Goal: Task Accomplishment & Management: Complete application form

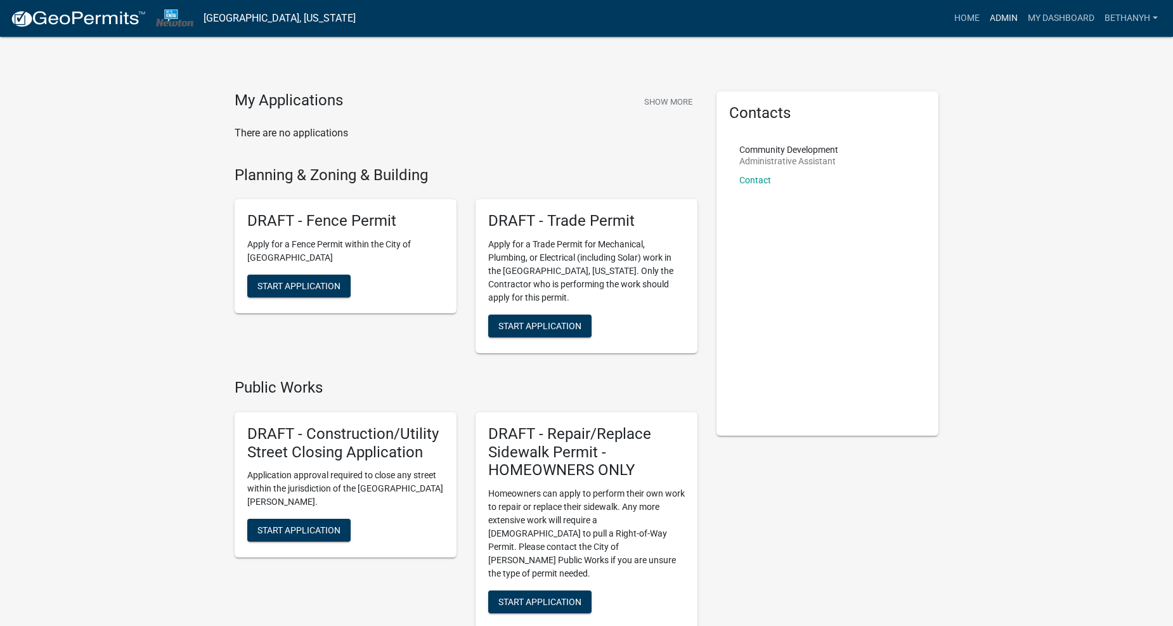
click at [996, 19] on link "Admin" at bounding box center [1004, 18] width 38 height 24
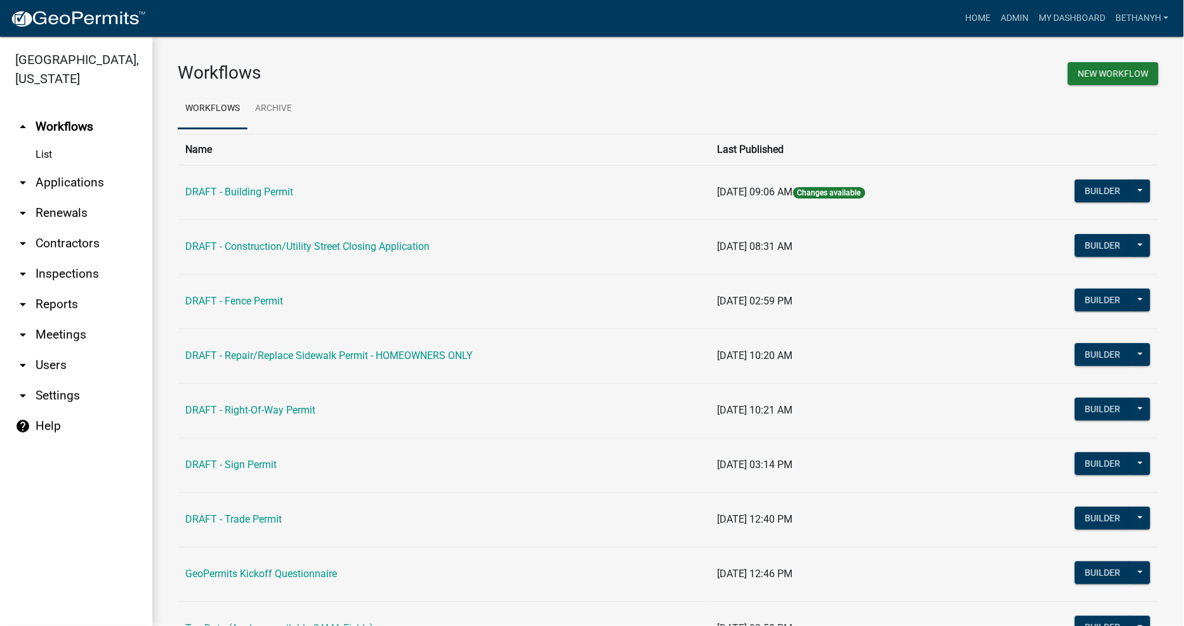
click at [48, 230] on link "arrow_drop_down Contractors" at bounding box center [76, 243] width 152 height 30
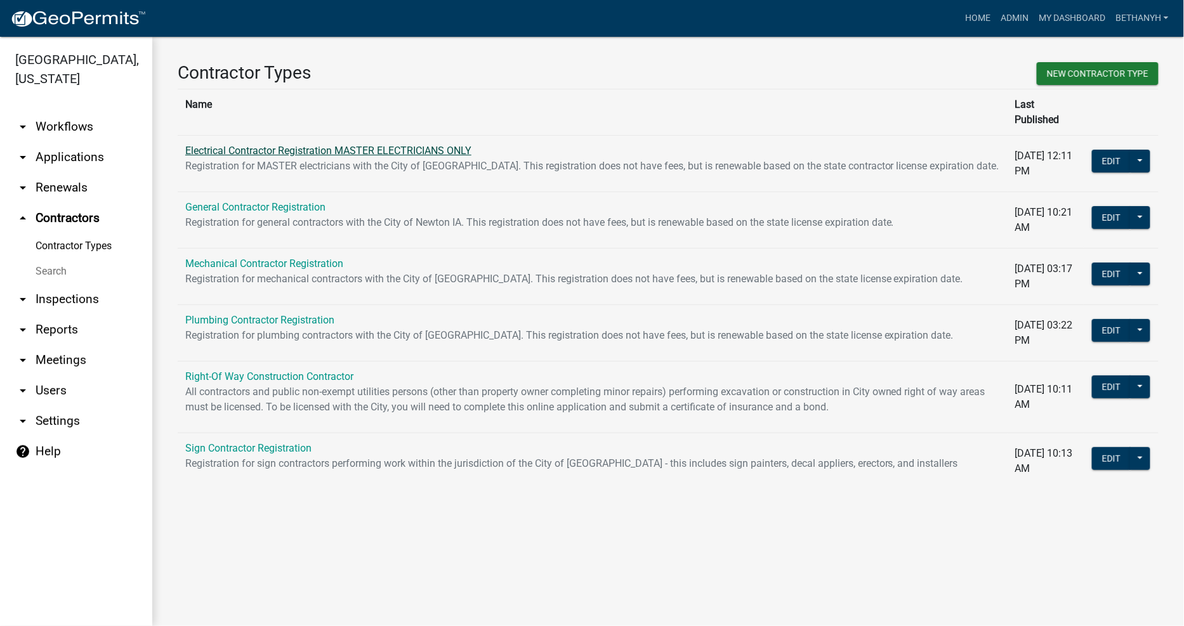
click at [310, 145] on link "Electrical Contractor Registration MASTER ELECTRICIANS ONLY" at bounding box center [328, 151] width 286 height 12
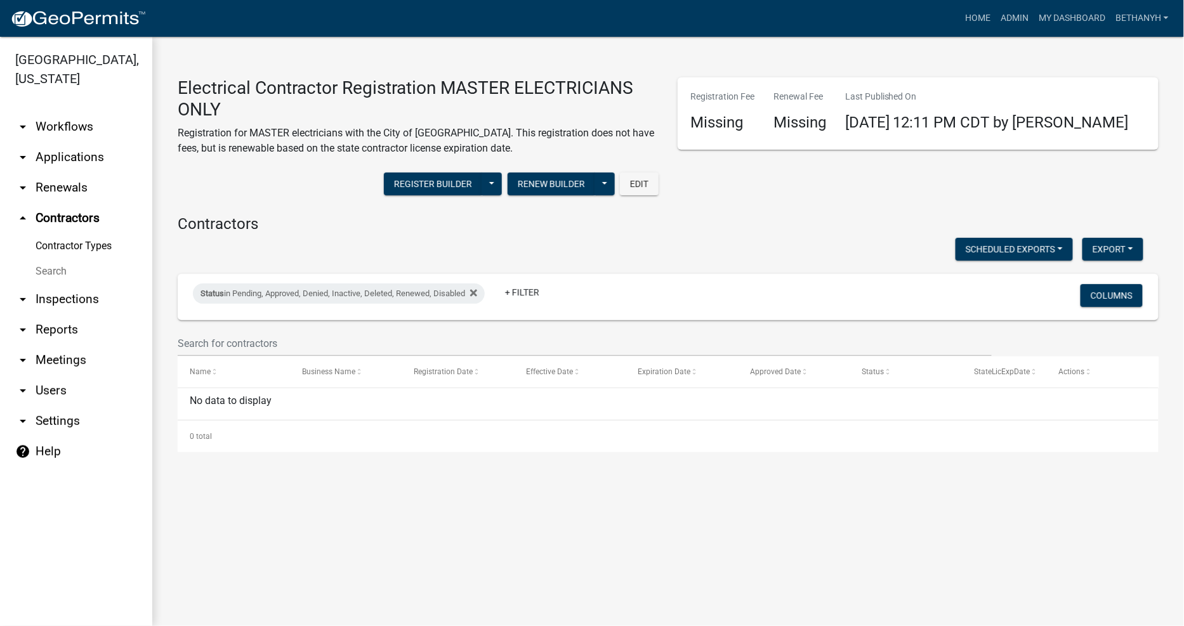
click at [569, 518] on main "Electrical Contractor Registration MASTER ELECTRICIANS ONLY Registration for MA…" at bounding box center [667, 331] width 1031 height 589
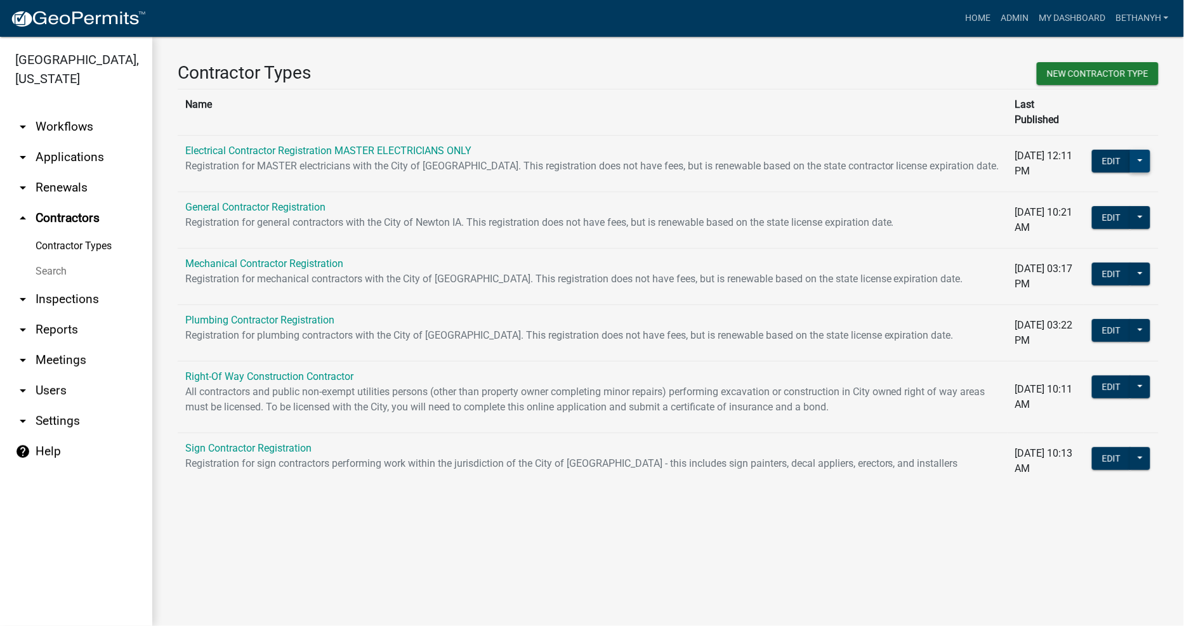
click at [1139, 150] on button at bounding box center [1140, 161] width 20 height 23
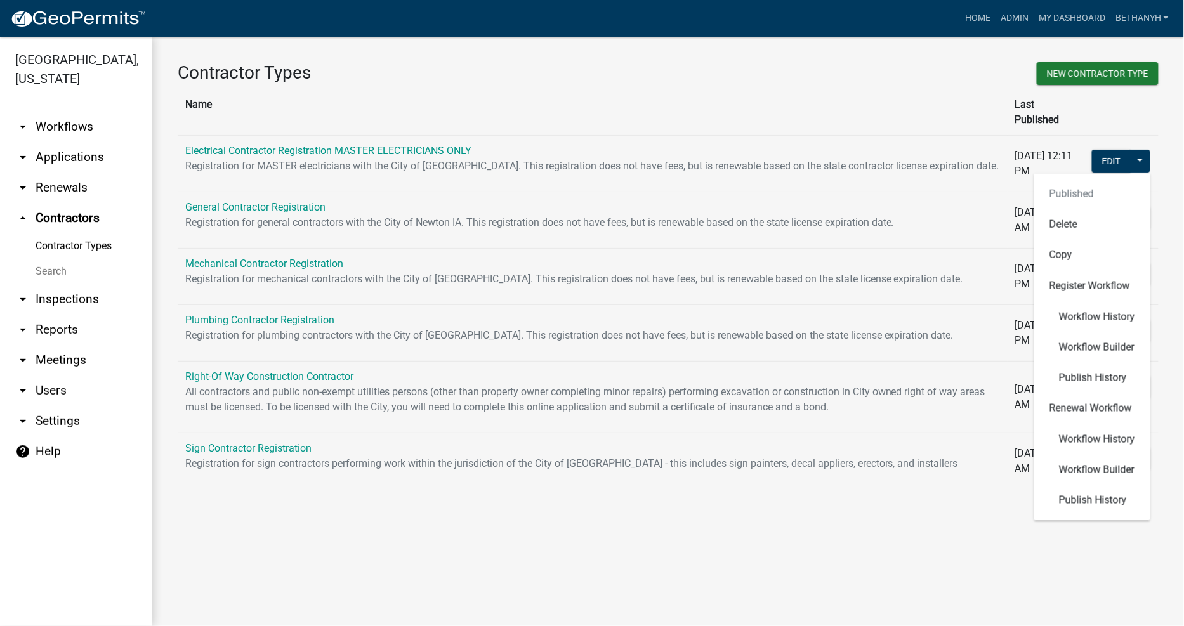
click at [896, 575] on main "Contractor Types New Contractor Type Name Last Published Electrical Contractor …" at bounding box center [667, 331] width 1031 height 589
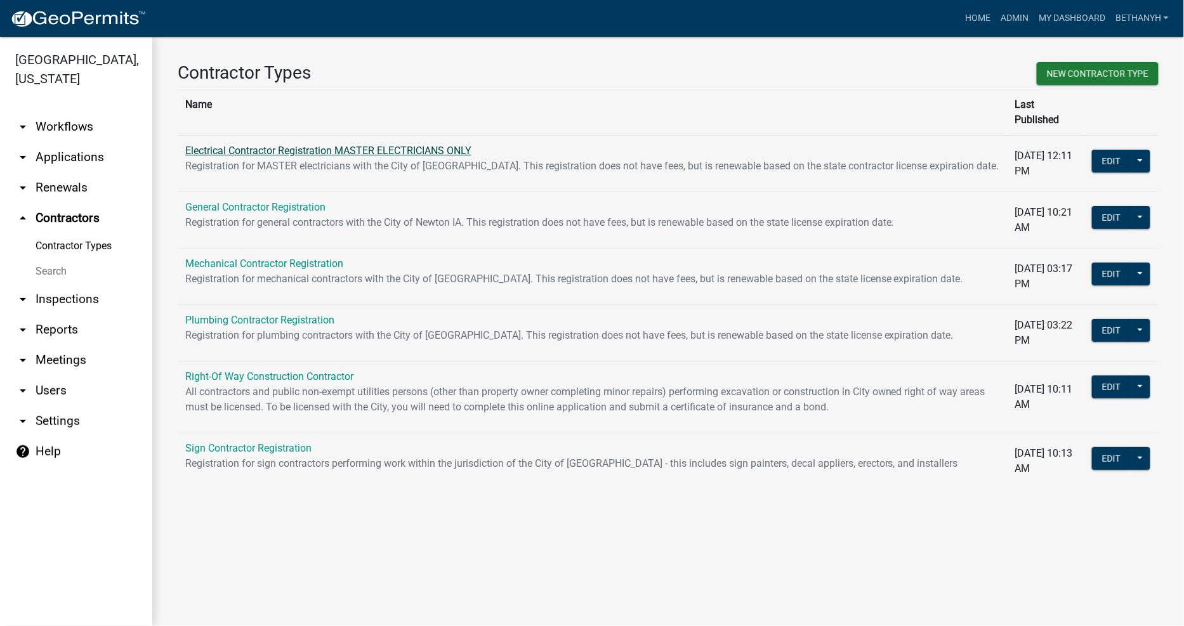
click at [335, 145] on link "Electrical Contractor Registration MASTER ELECTRICIANS ONLY" at bounding box center [328, 151] width 286 height 12
click at [1137, 150] on button at bounding box center [1140, 161] width 20 height 23
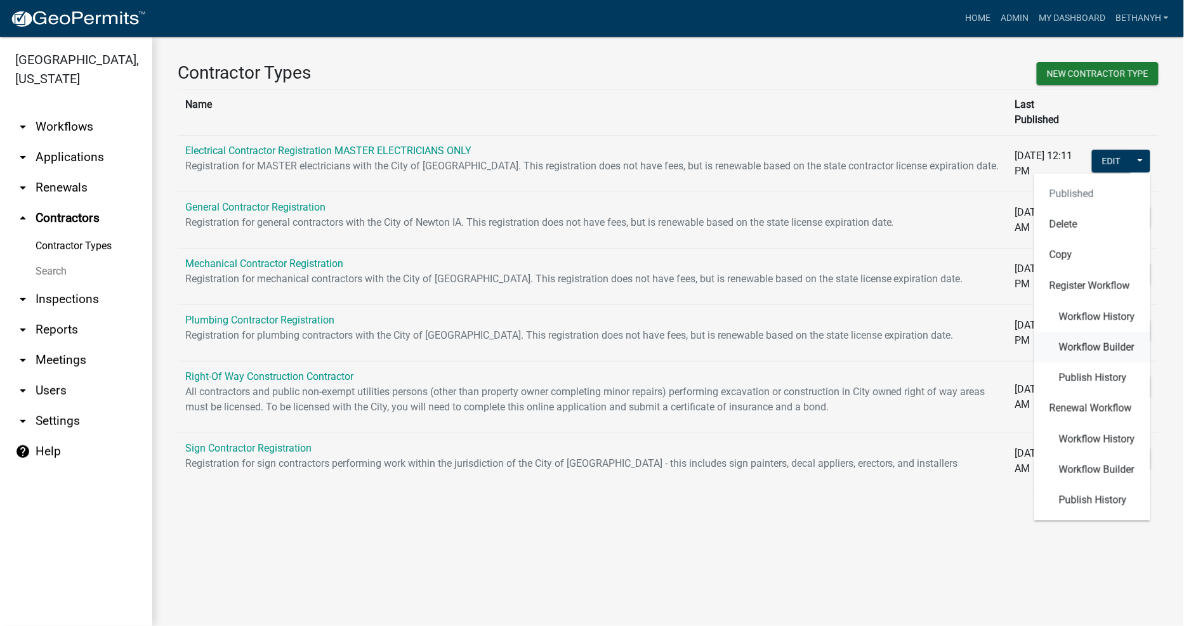
click at [1118, 342] on span "Workflow Builder" at bounding box center [1096, 347] width 75 height 10
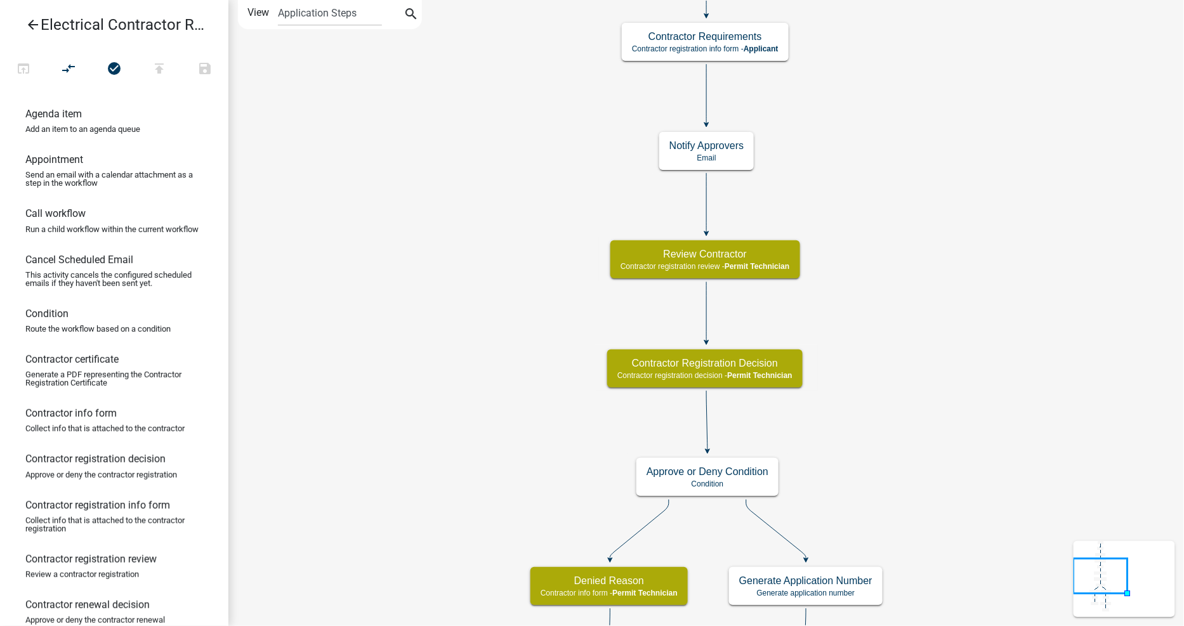
click at [37, 20] on icon "arrow_back" at bounding box center [32, 26] width 15 height 18
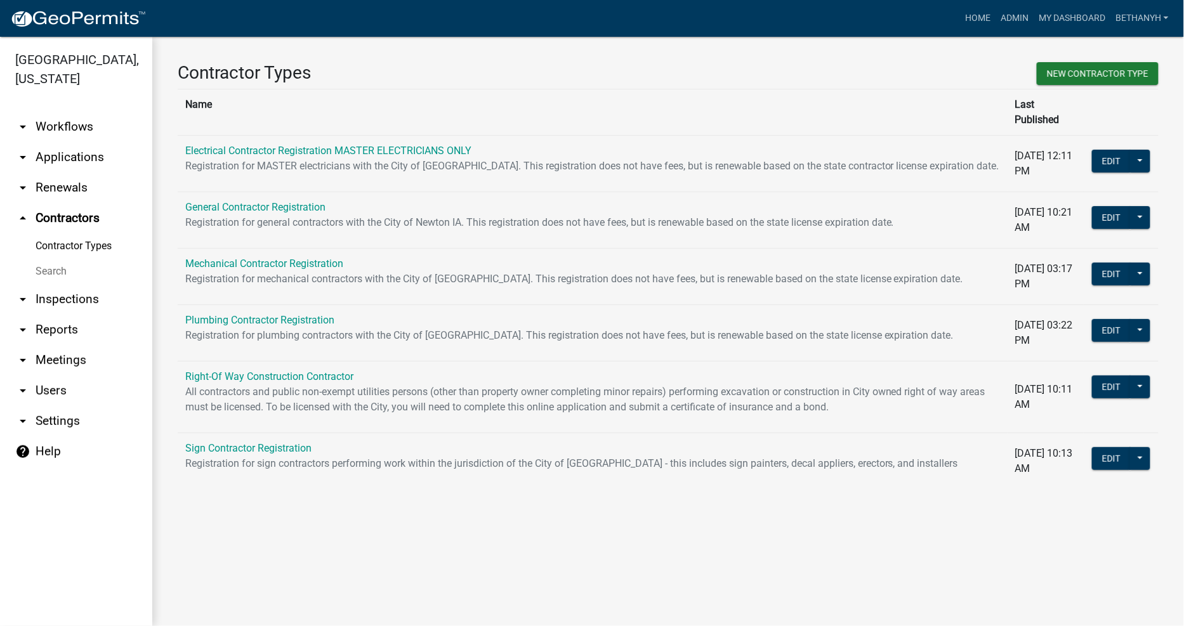
click at [1155, 142] on td "Edit Published Delete Copy Register Workflow Workflow History Workflow Builder …" at bounding box center [1120, 163] width 75 height 56
click at [1145, 150] on button at bounding box center [1140, 161] width 20 height 23
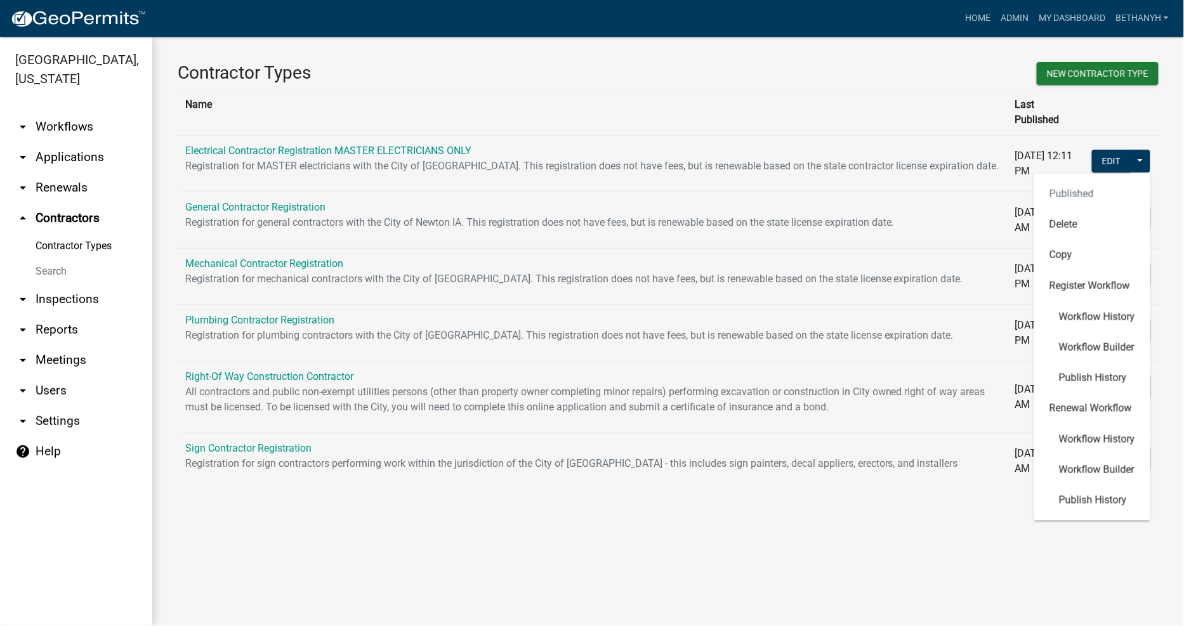
click at [833, 551] on main "Contractor Types New Contractor Type Name Last Published Electrical Contractor …" at bounding box center [667, 331] width 1031 height 589
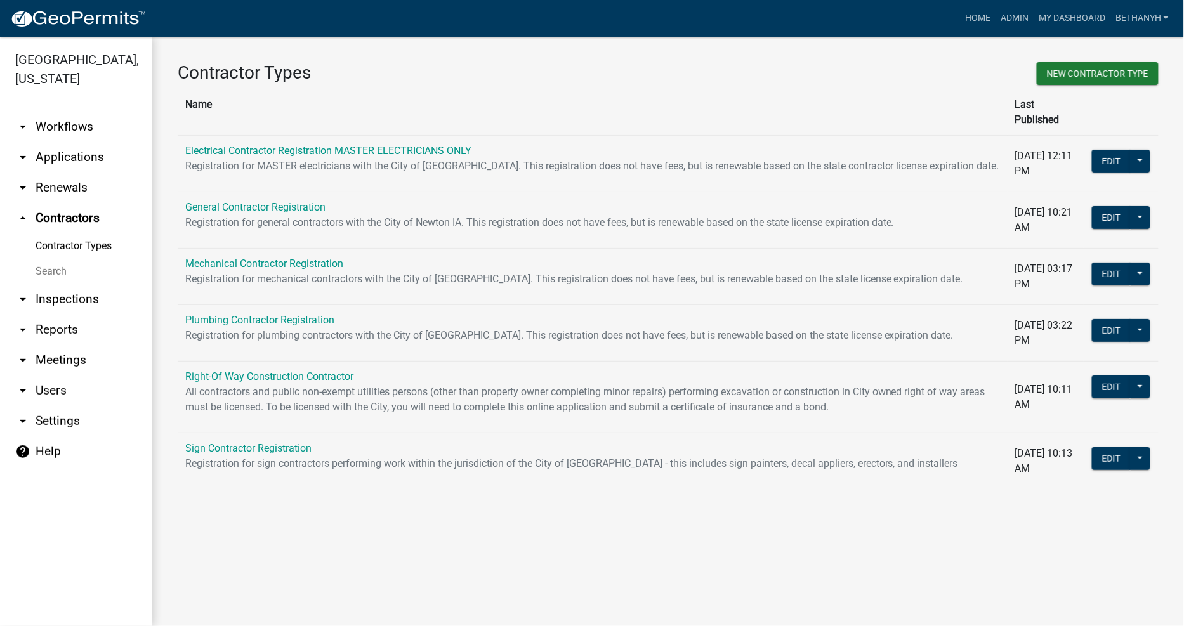
click at [74, 113] on link "arrow_drop_down Workflows" at bounding box center [76, 127] width 152 height 30
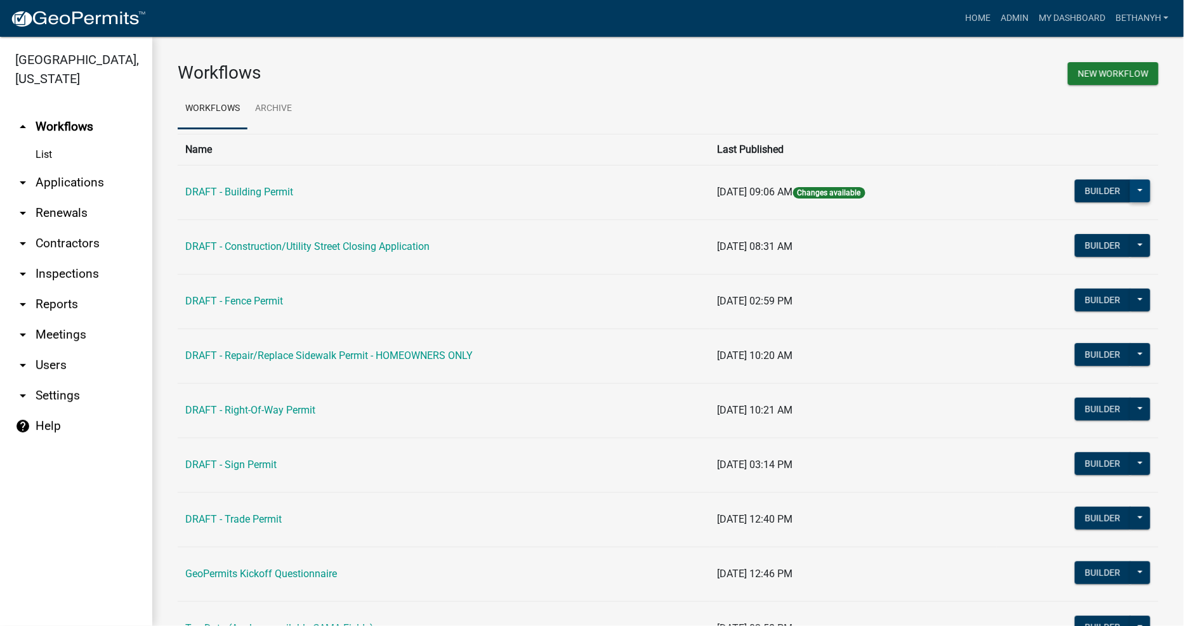
click at [1130, 188] on button at bounding box center [1140, 190] width 20 height 23
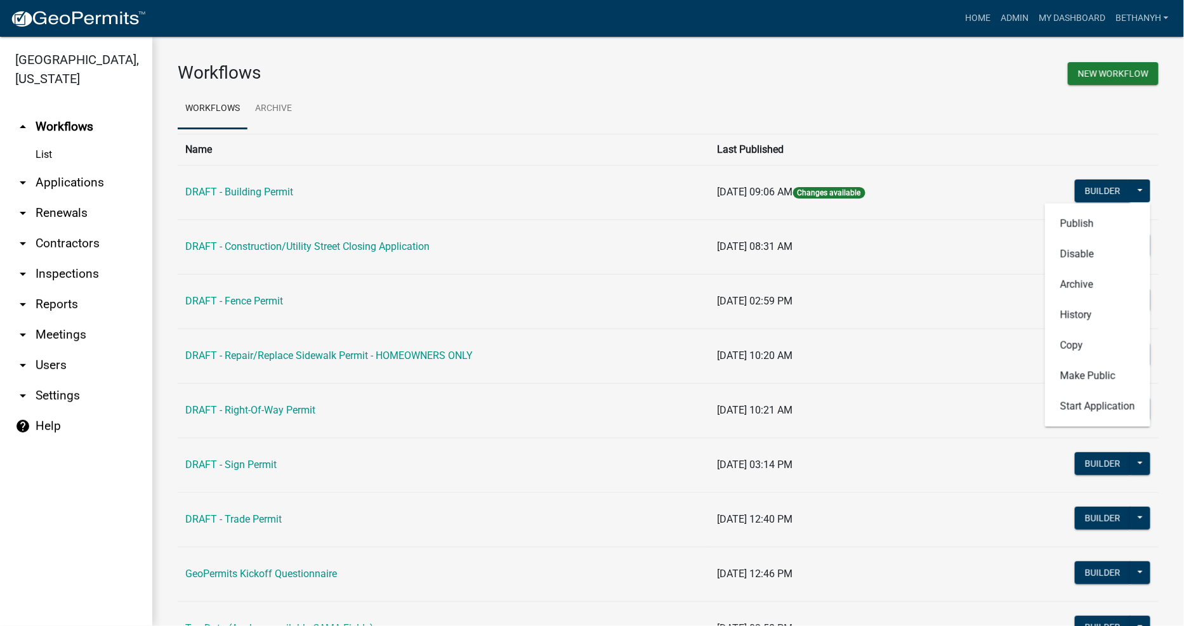
click at [960, 140] on th "Last Published" at bounding box center [853, 149] width 287 height 31
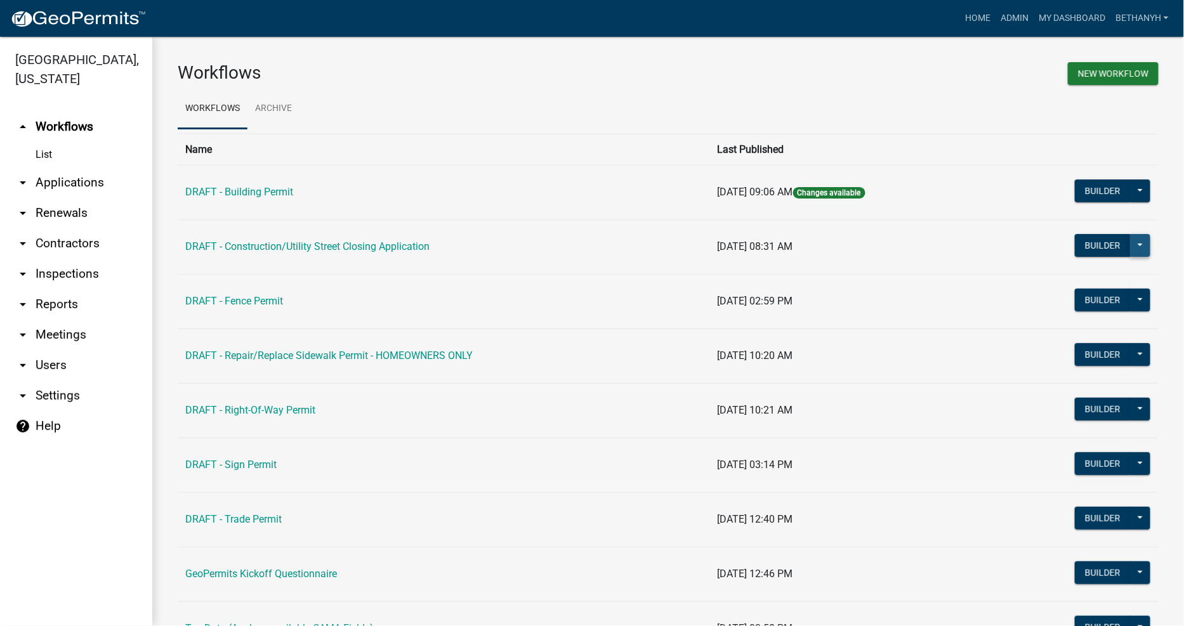
click at [1134, 251] on button at bounding box center [1140, 245] width 20 height 23
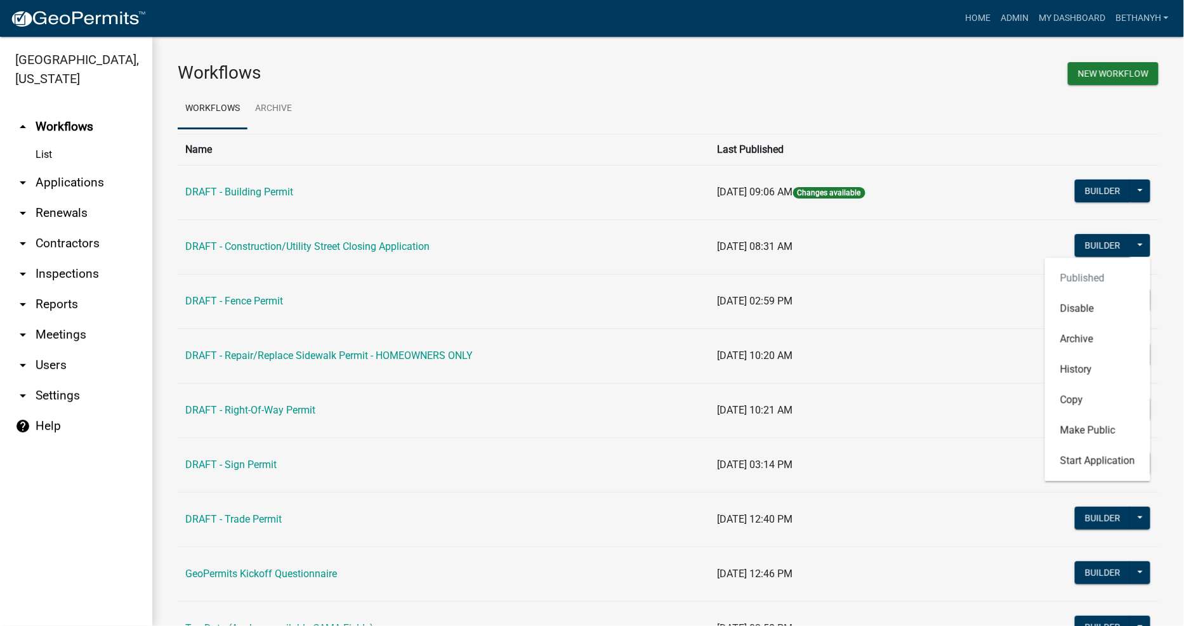
click at [934, 113] on ul "Workflows Archive" at bounding box center [668, 109] width 981 height 40
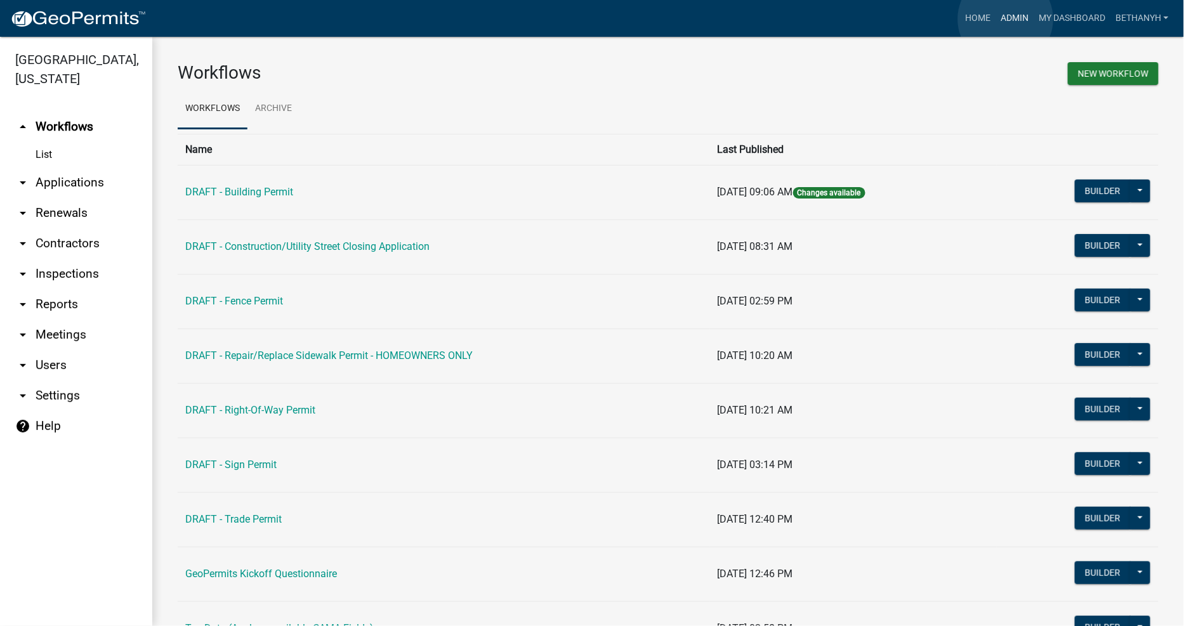
click at [1005, 19] on link "Admin" at bounding box center [1014, 18] width 38 height 24
click at [1003, 18] on link "Admin" at bounding box center [1014, 18] width 38 height 24
click at [71, 230] on link "arrow_drop_down Contractors" at bounding box center [76, 243] width 152 height 30
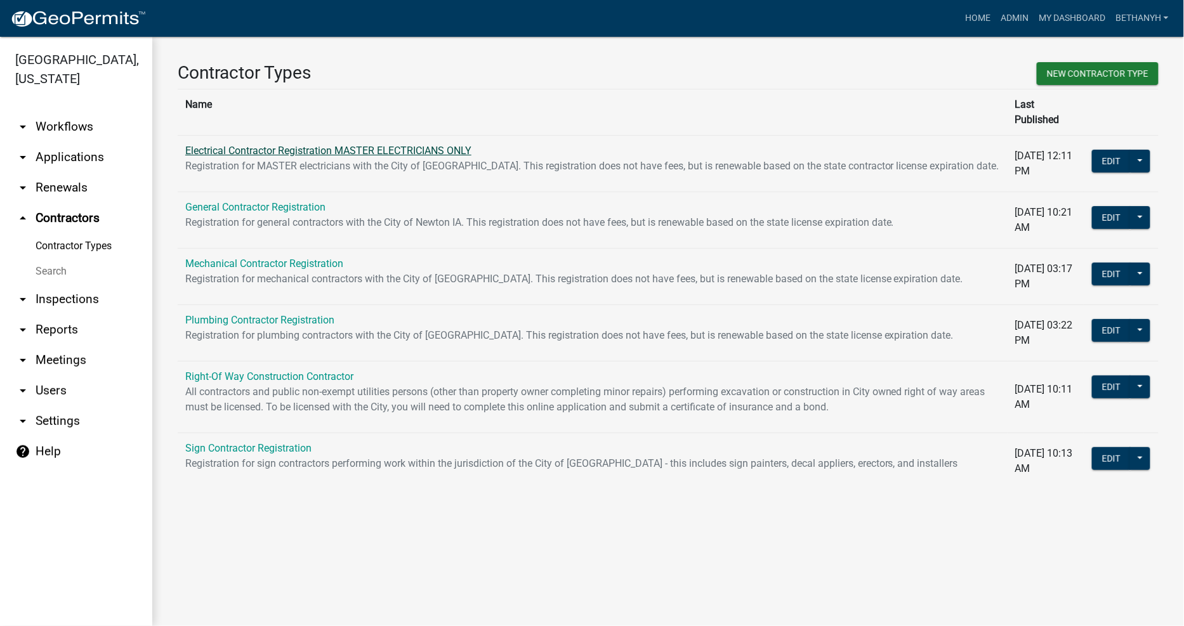
click at [406, 145] on link "Electrical Contractor Registration MASTER ELECTRICIANS ONLY" at bounding box center [328, 151] width 286 height 12
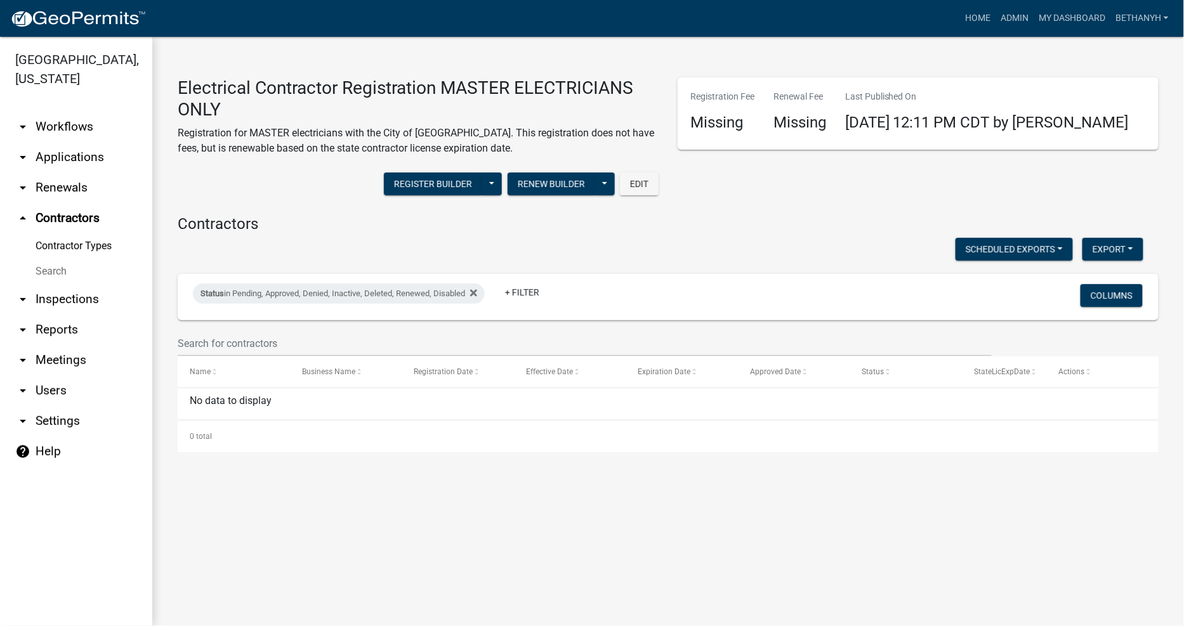
click at [59, 203] on link "arrow_drop_up Contractors" at bounding box center [76, 218] width 152 height 30
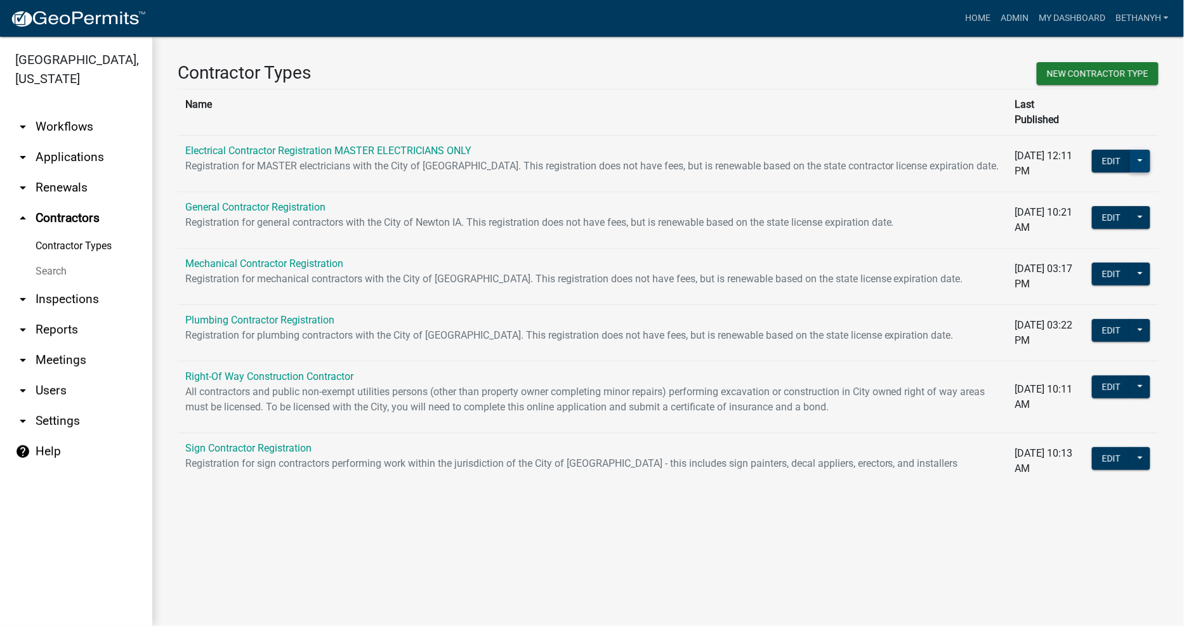
click at [1140, 150] on button at bounding box center [1140, 161] width 20 height 23
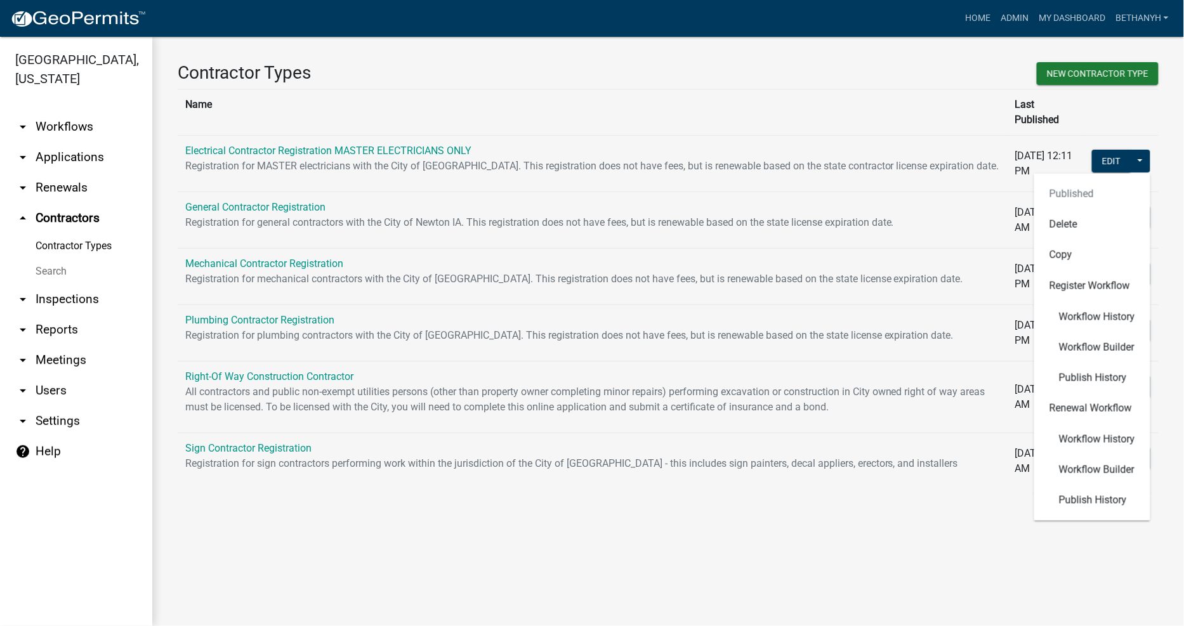
click at [301, 199] on td "General Contractor Registration Registration for general contractors with the C…" at bounding box center [593, 220] width 830 height 56
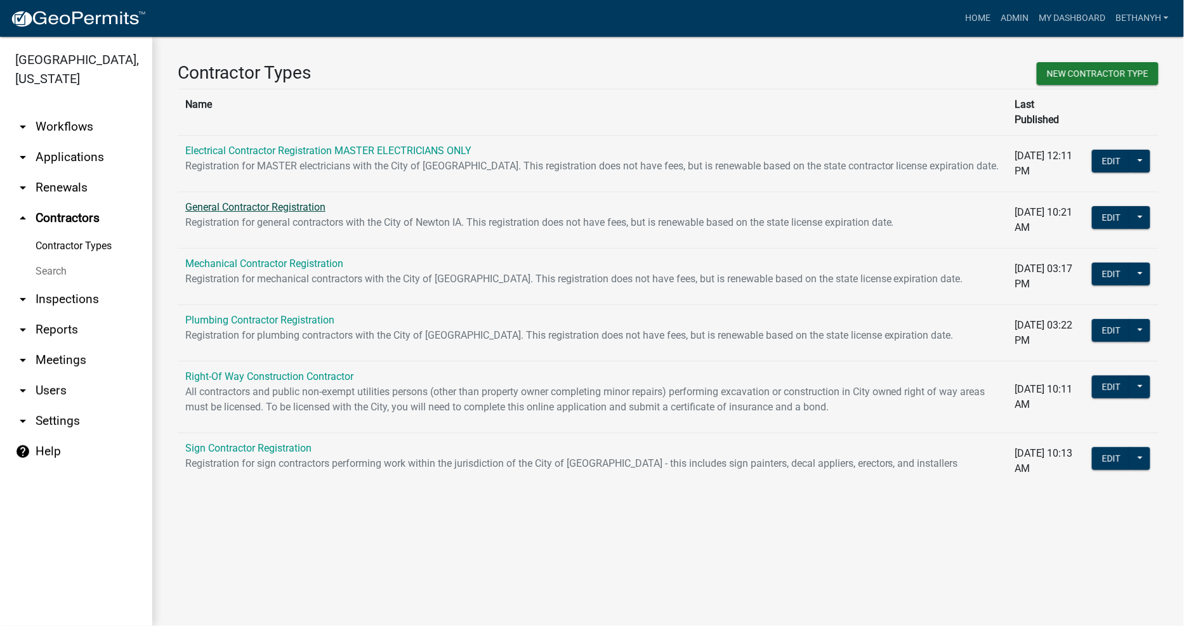
click at [301, 201] on link "General Contractor Registration" at bounding box center [255, 207] width 140 height 12
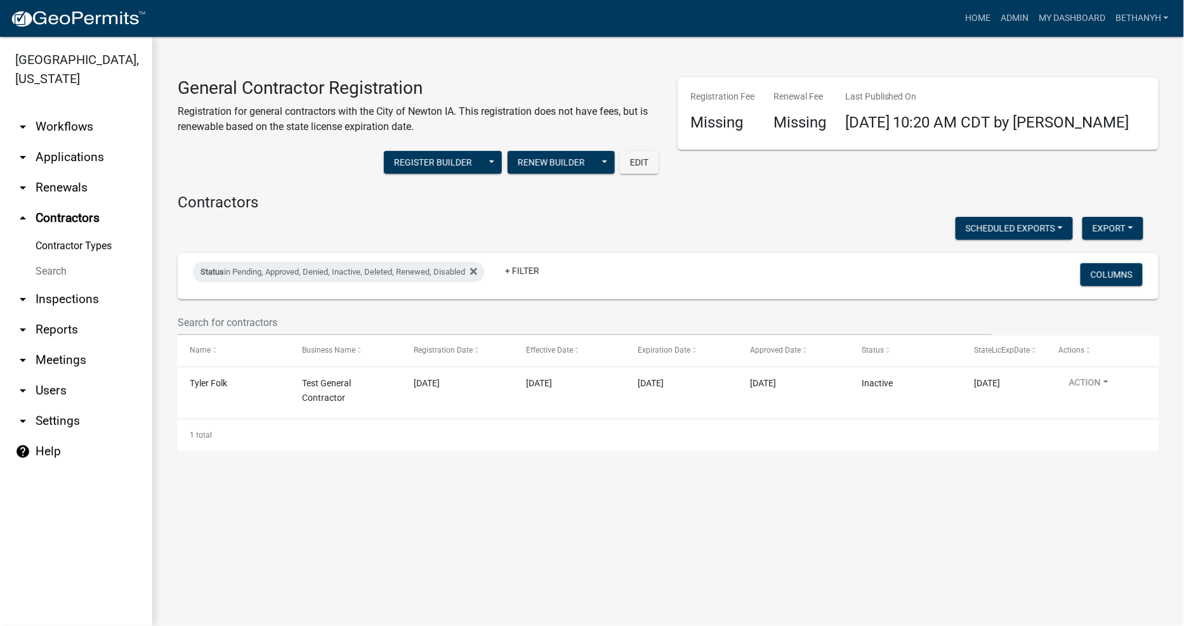
click at [70, 206] on link "arrow_drop_up Contractors" at bounding box center [76, 218] width 152 height 30
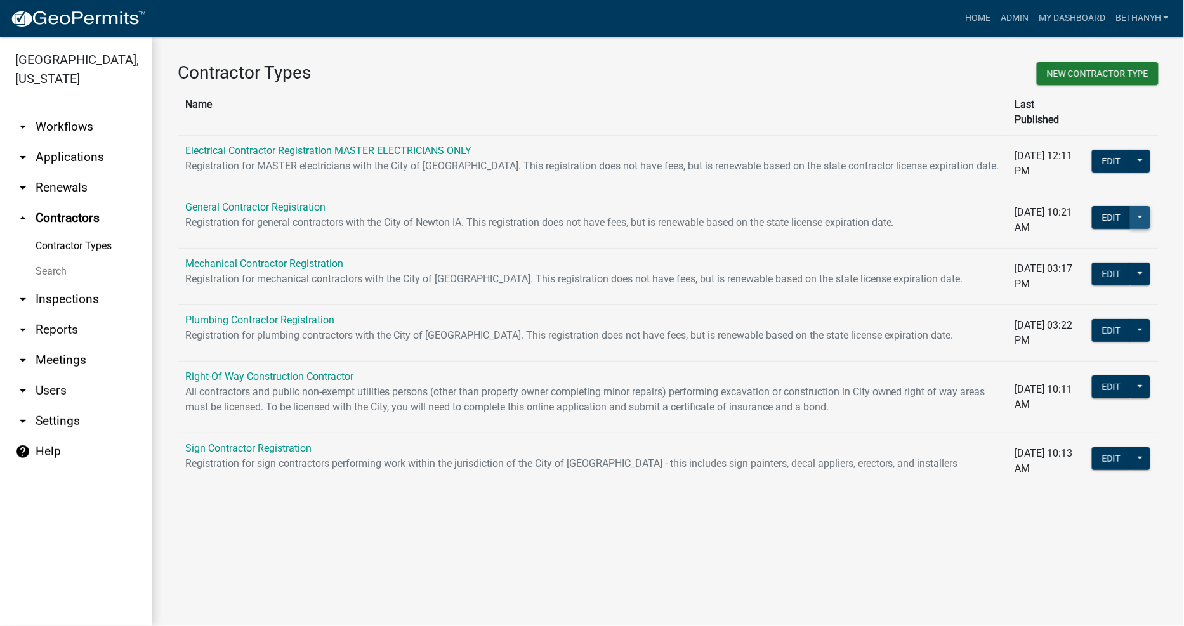
click at [1135, 207] on button at bounding box center [1140, 217] width 20 height 23
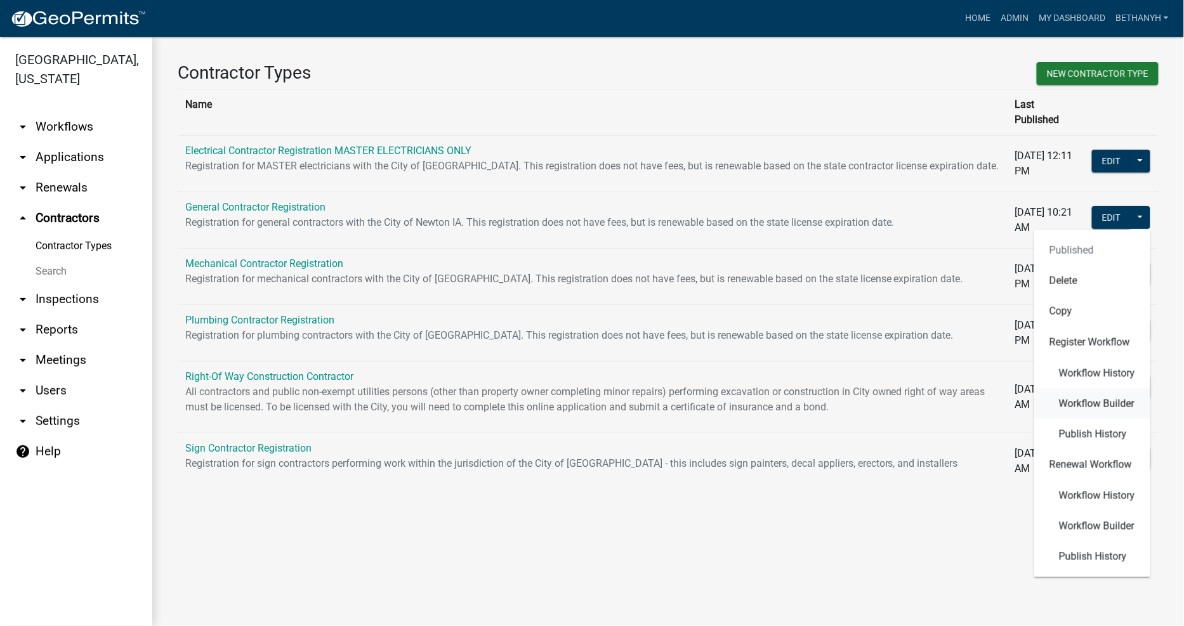
click at [1106, 398] on span "Workflow Builder" at bounding box center [1096, 403] width 75 height 10
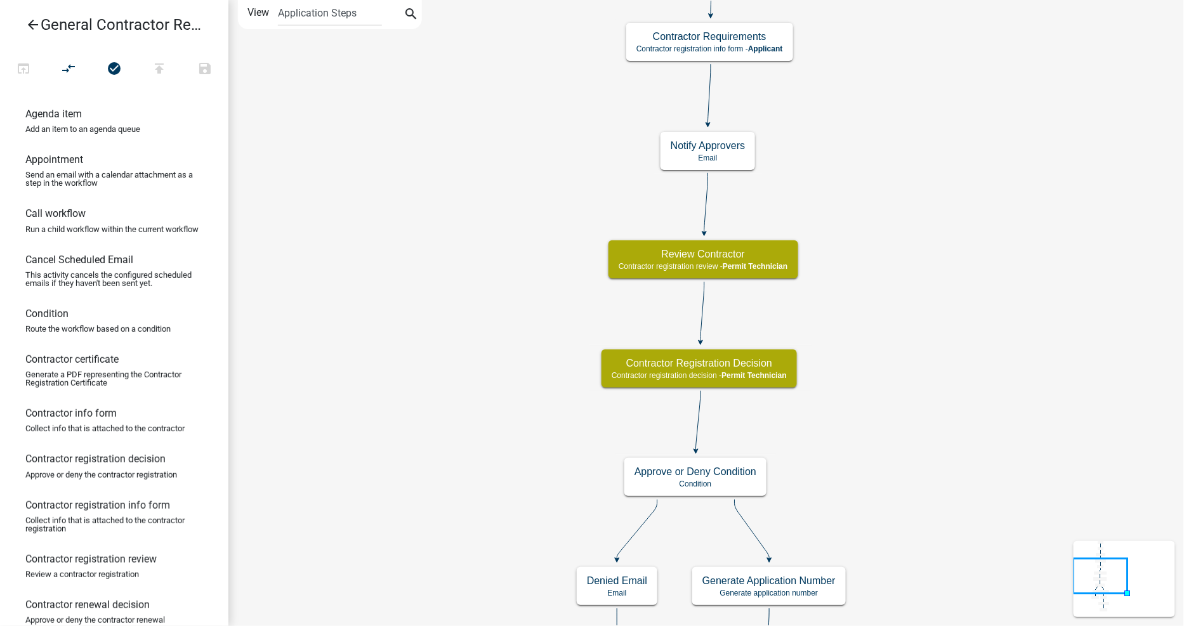
click at [27, 23] on icon "arrow_back" at bounding box center [32, 26] width 15 height 18
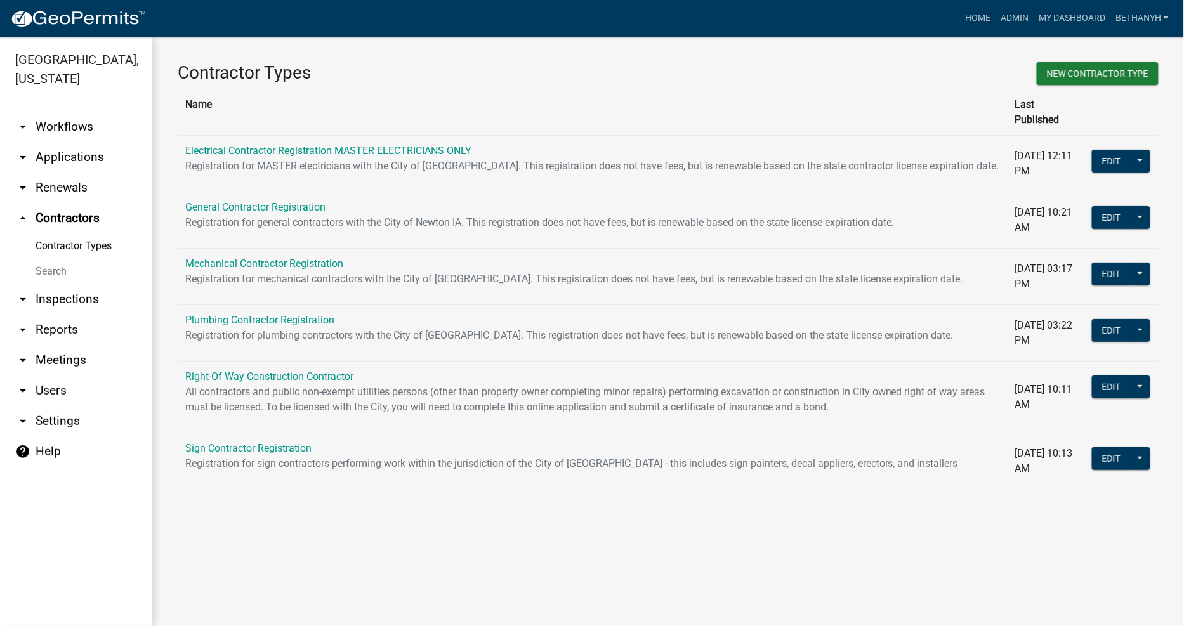
click at [896, 528] on main "Contractor Types New Contractor Type Name Last Published Electrical Contractor …" at bounding box center [667, 331] width 1031 height 589
click at [826, 93] on th "Name" at bounding box center [593, 112] width 830 height 46
click at [1137, 150] on button at bounding box center [1140, 161] width 20 height 23
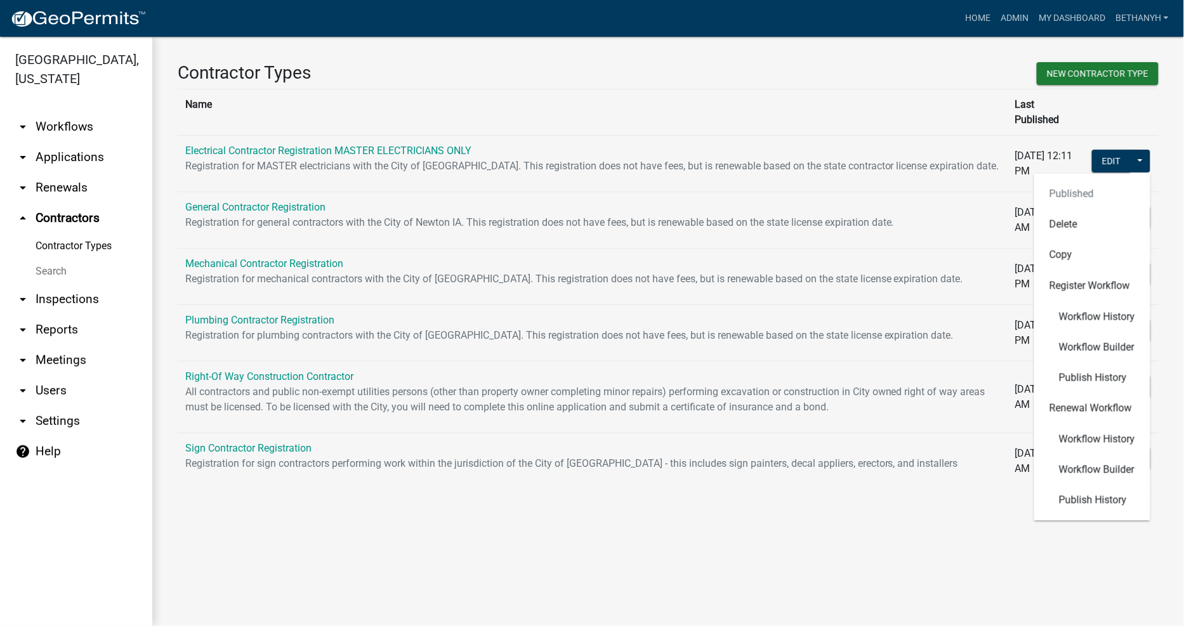
click at [1153, 106] on th at bounding box center [1120, 112] width 75 height 46
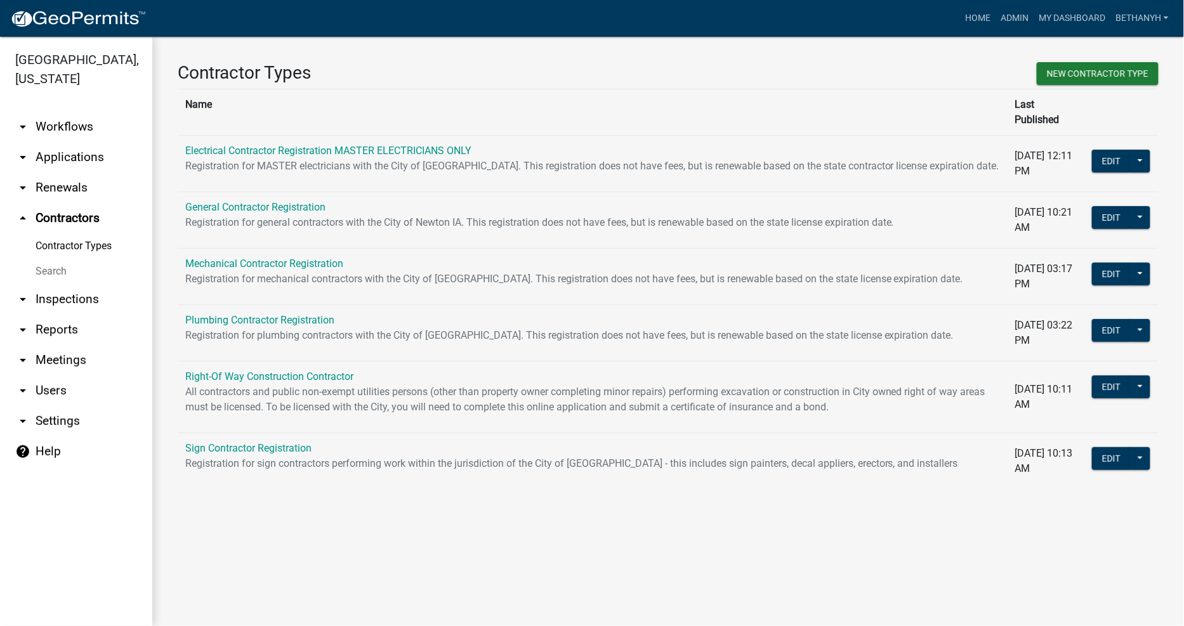
click at [1035, 468] on td "09/17/2025, 10:13 AM" at bounding box center [1045, 461] width 76 height 56
click at [884, 527] on main "Contractor Types New Contractor Type Name Last Published Electrical Contractor …" at bounding box center [667, 331] width 1031 height 589
click at [1044, 509] on div "Contractor Types New Contractor Type Name Last Published Electrical Contractor …" at bounding box center [667, 281] width 1031 height 488
click at [322, 370] on link "Right-Of Way Construction Contractor" at bounding box center [269, 376] width 168 height 12
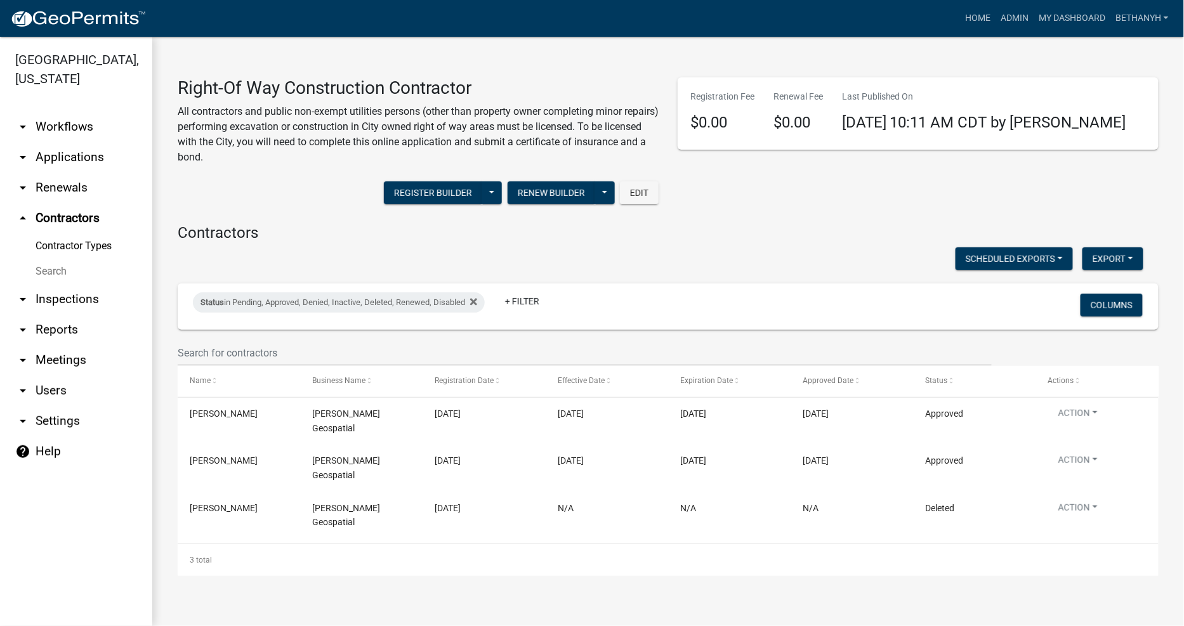
click at [840, 208] on div "Registration Fee $0.00 Renewal Fee $0.00 Last Published On 09/17/2025 10:11 AM …" at bounding box center [918, 145] width 500 height 136
click at [821, 218] on div "Right-Of Way Construction Contractor All contractors and public non-exempt util…" at bounding box center [668, 326] width 981 height 498
click at [968, 15] on link "Home" at bounding box center [978, 18] width 36 height 24
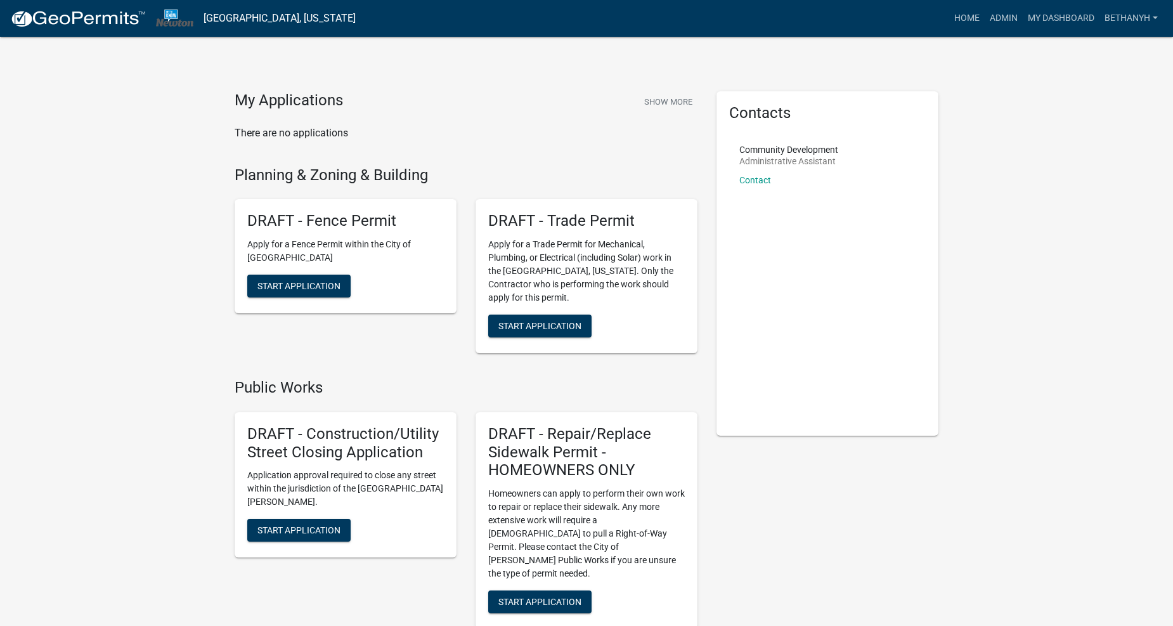
click at [958, 15] on link "Home" at bounding box center [968, 18] width 36 height 24
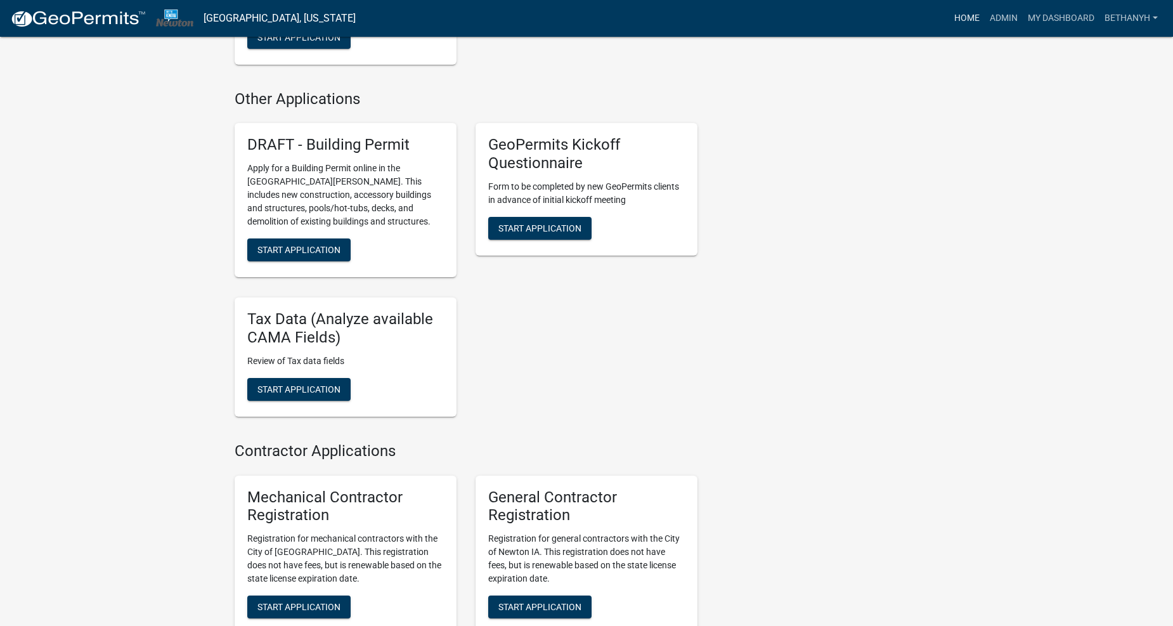
scroll to position [1057, 0]
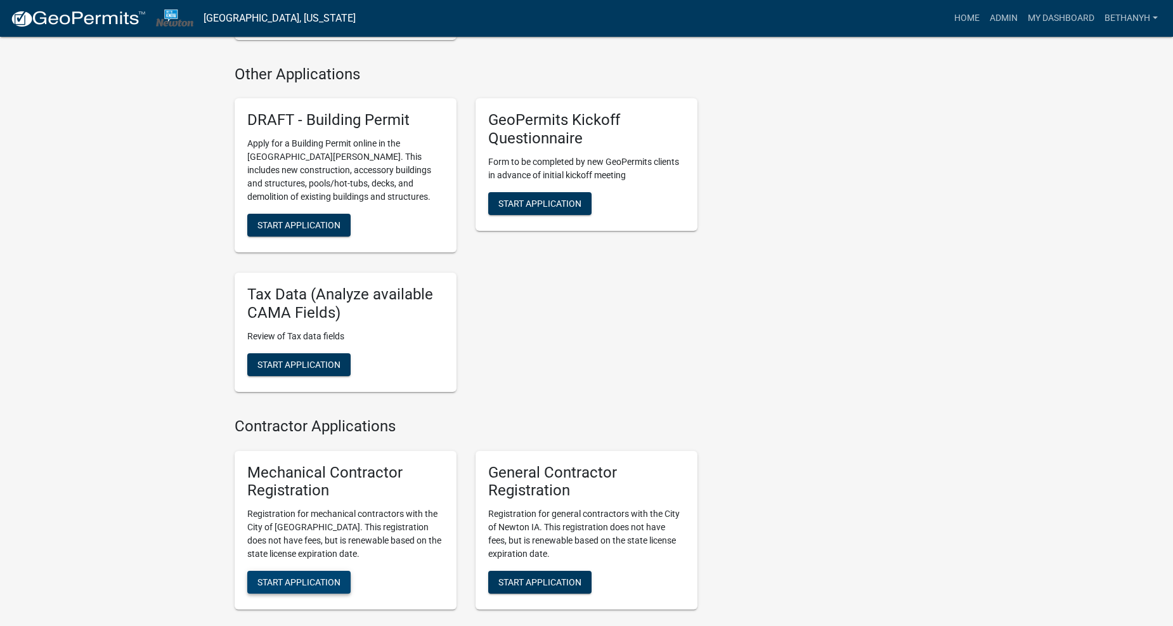
click at [297, 571] on button "Start Application" at bounding box center [298, 582] width 103 height 23
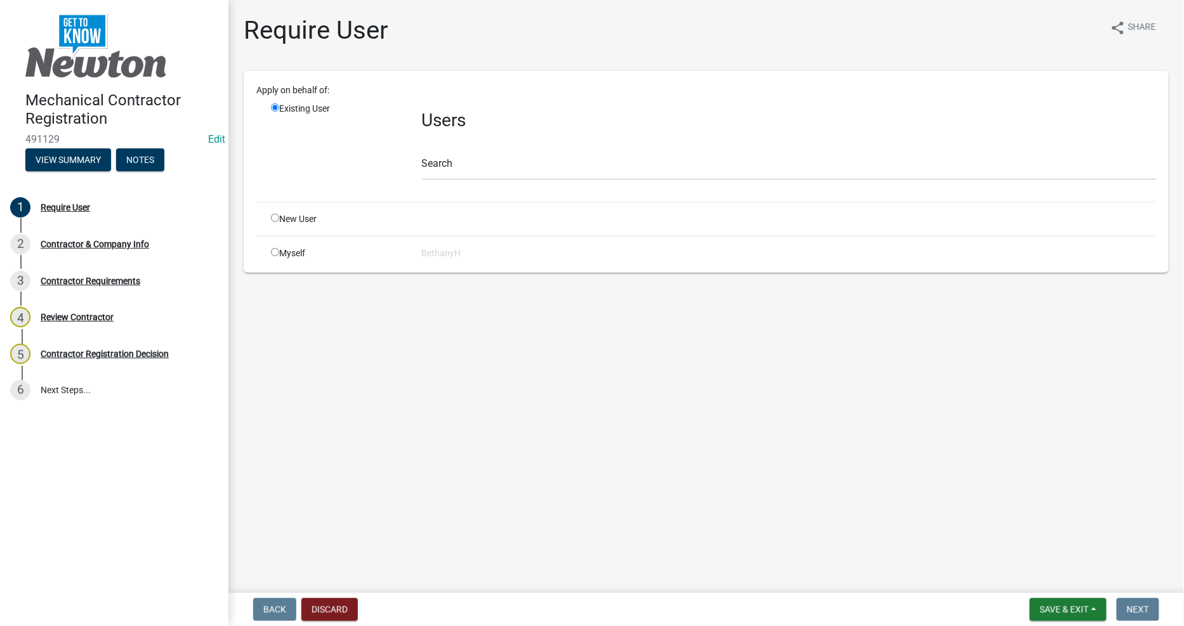
click at [391, 457] on main "Require User share Share Apply on behalf of: Existing User Users Search New Use…" at bounding box center [705, 294] width 955 height 588
click at [379, 422] on main "Require User share Share Apply on behalf of: Existing User Users Search New Use…" at bounding box center [705, 294] width 955 height 588
